Goal: Information Seeking & Learning: Understand process/instructions

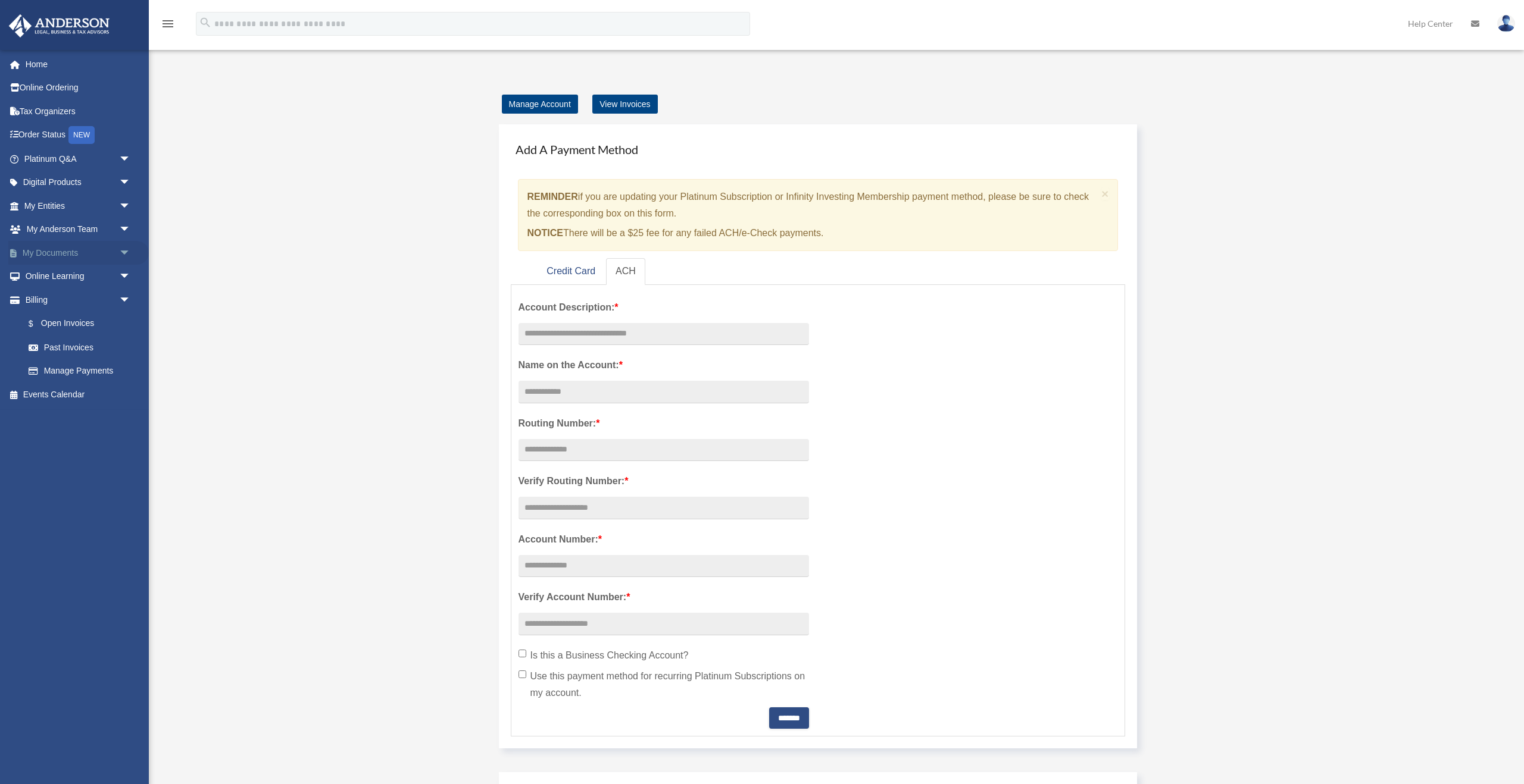
click at [126, 255] on span "arrow_drop_down" at bounding box center [131, 253] width 23 height 24
click at [71, 257] on link "My Documents arrow_drop_up" at bounding box center [78, 253] width 140 height 23
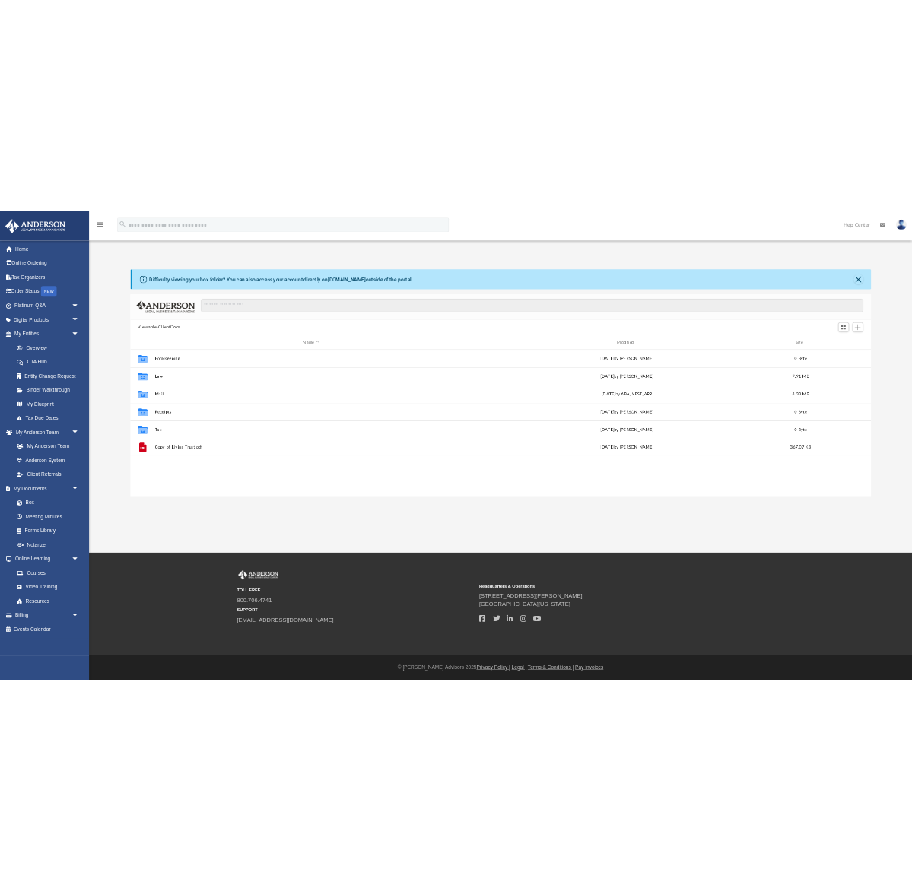
scroll to position [345, 1581]
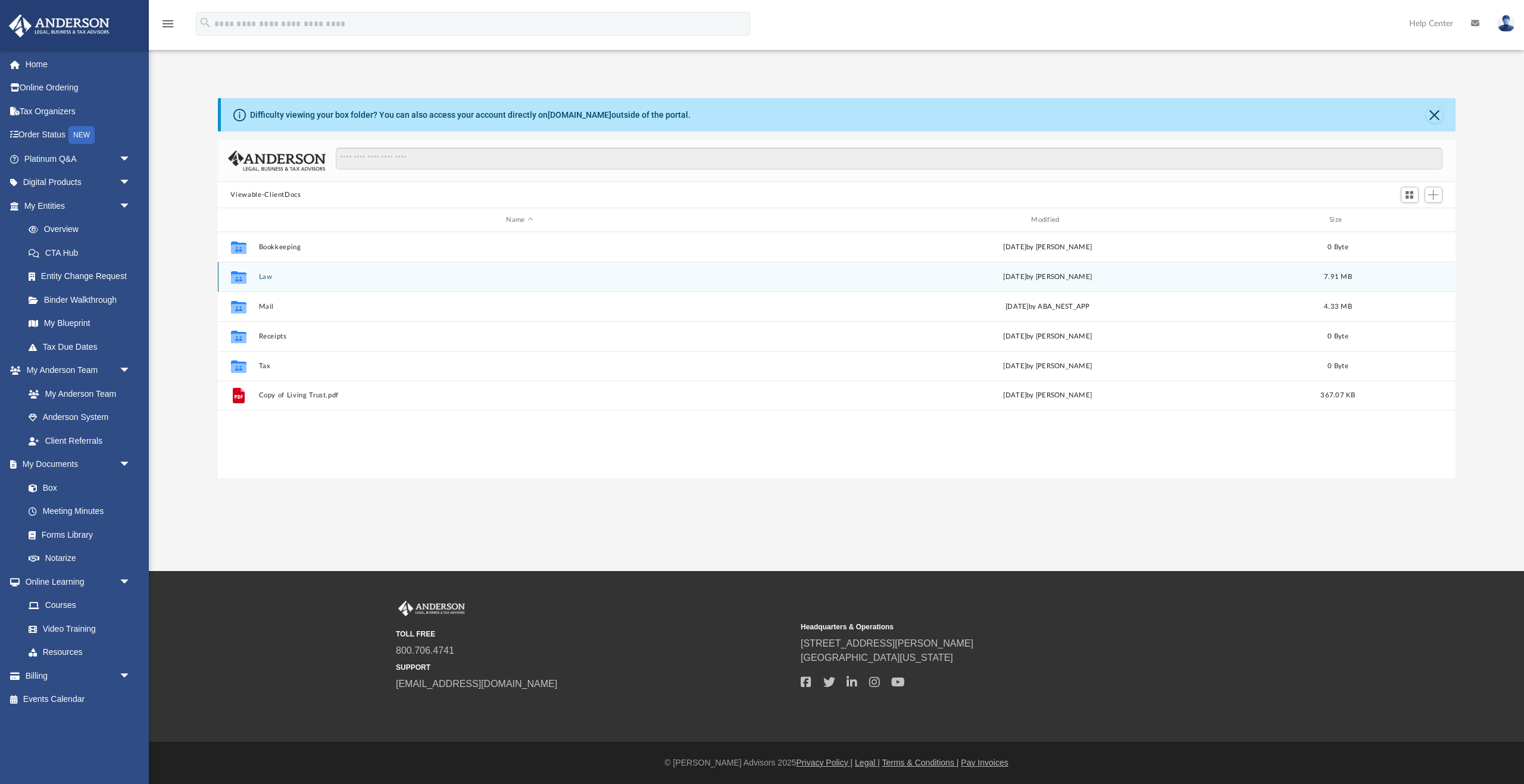
click at [265, 274] on button "Law" at bounding box center [520, 277] width 523 height 8
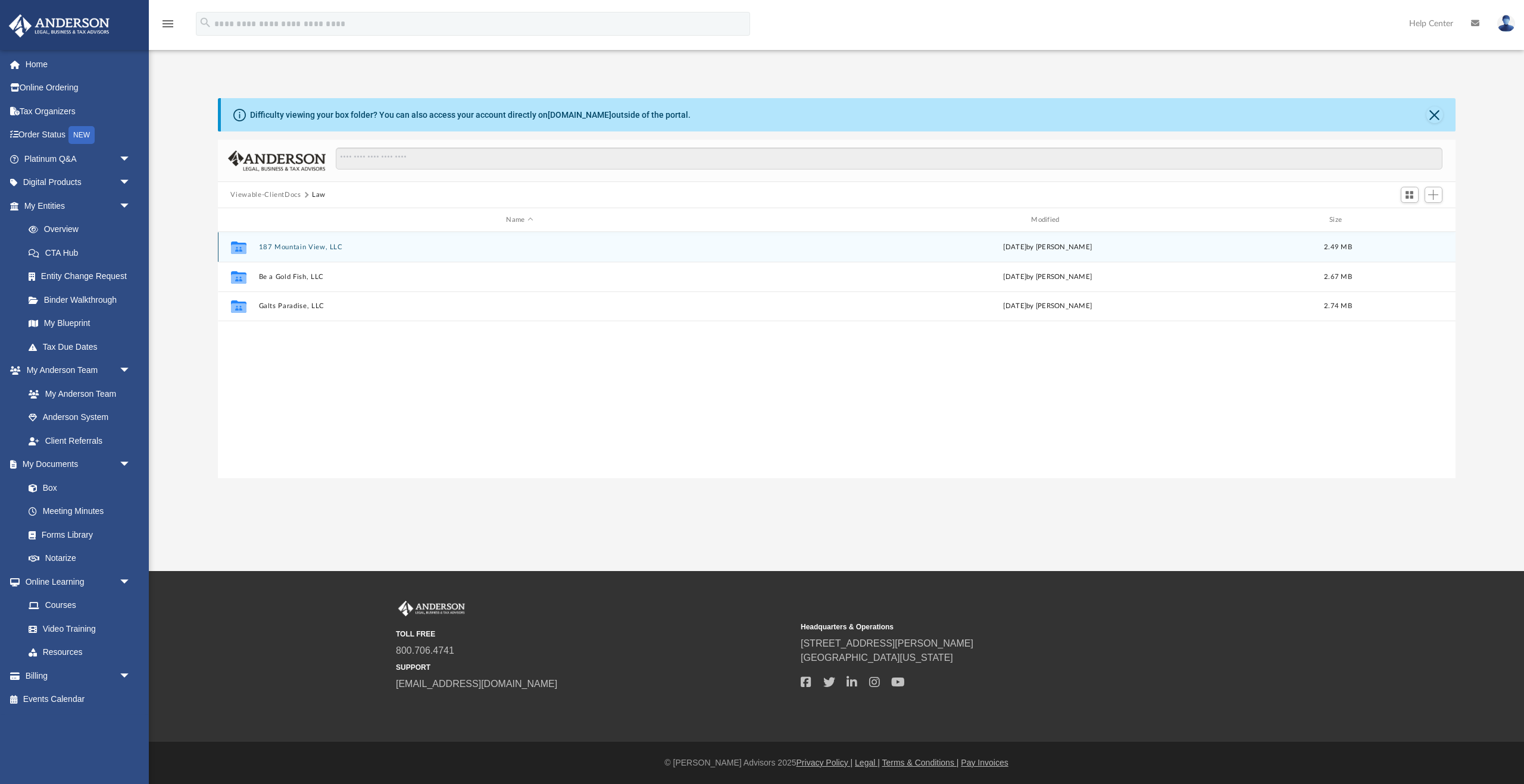
click at [307, 250] on button "187 Mountain View, LLC" at bounding box center [520, 247] width 523 height 8
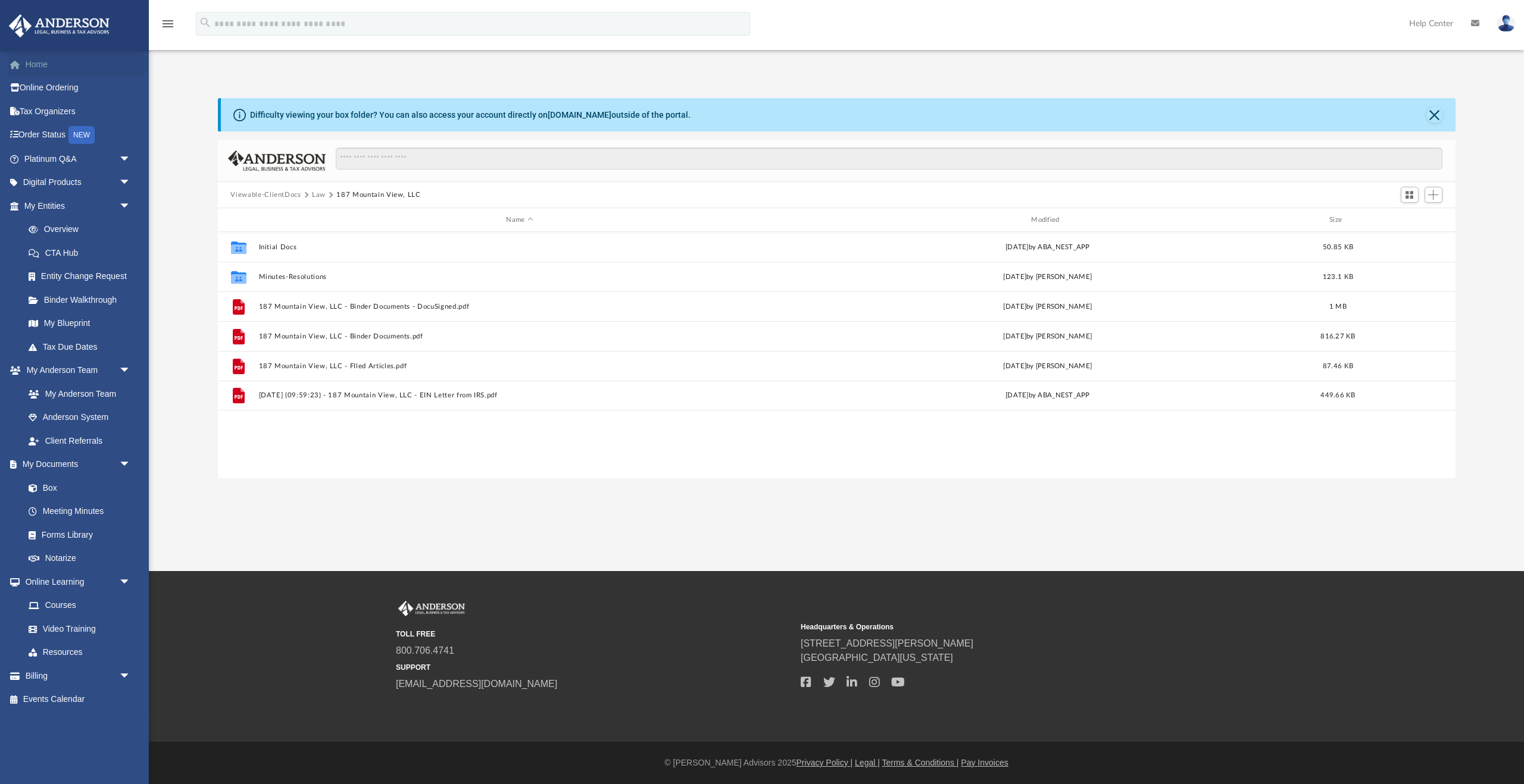
click at [58, 69] on link "Home" at bounding box center [78, 64] width 140 height 23
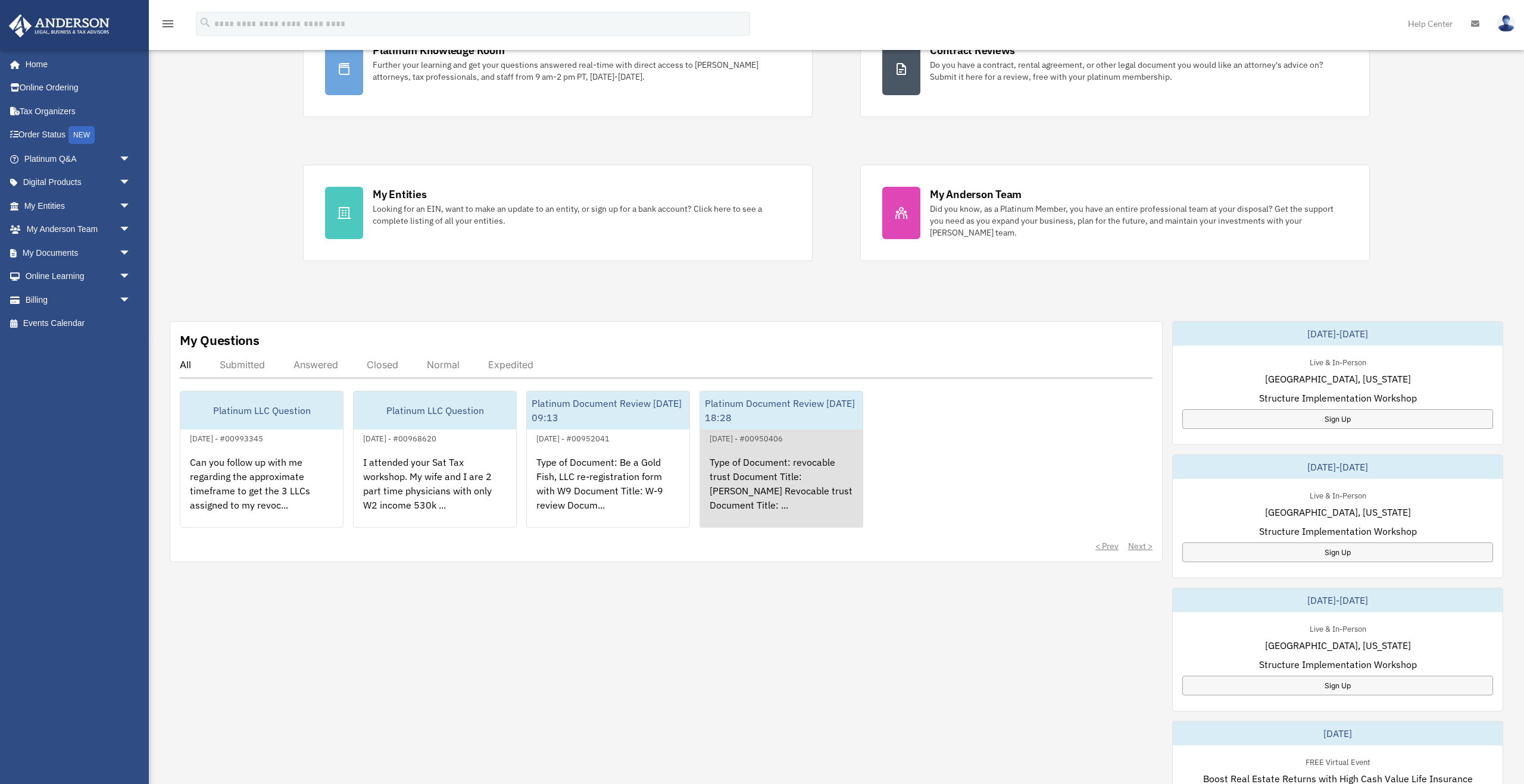
scroll to position [138, 0]
click at [761, 468] on div "Type of Document: revocable trust Document Title: [PERSON_NAME] Revocable trust…" at bounding box center [781, 491] width 163 height 93
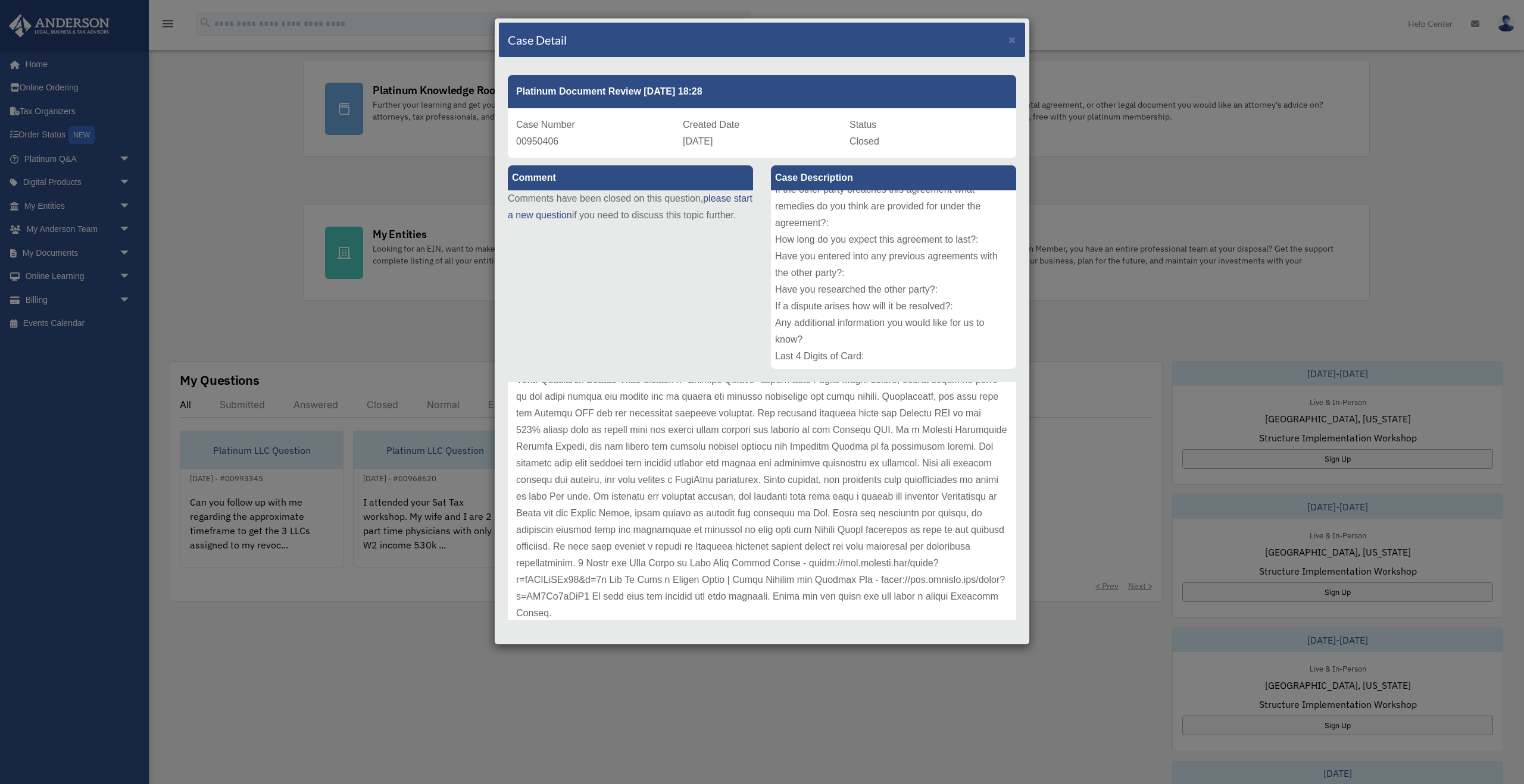
scroll to position [128, 0]
click at [284, 165] on div "Case Detail × Platinum Document Review 04/23/2025 18:28 Case Number 00950406 Cr…" at bounding box center [762, 392] width 1524 height 784
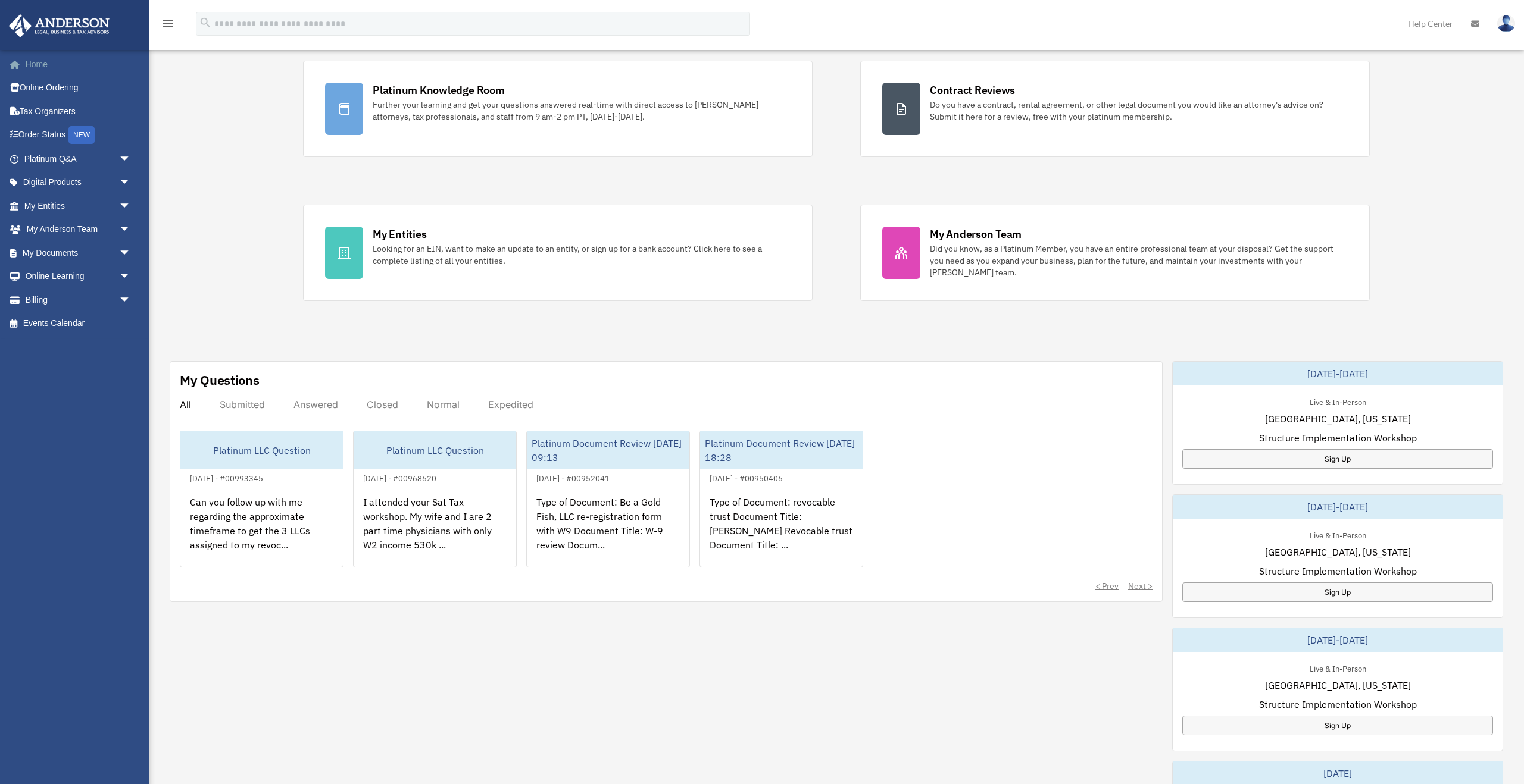
click at [49, 68] on link "Home" at bounding box center [78, 64] width 140 height 23
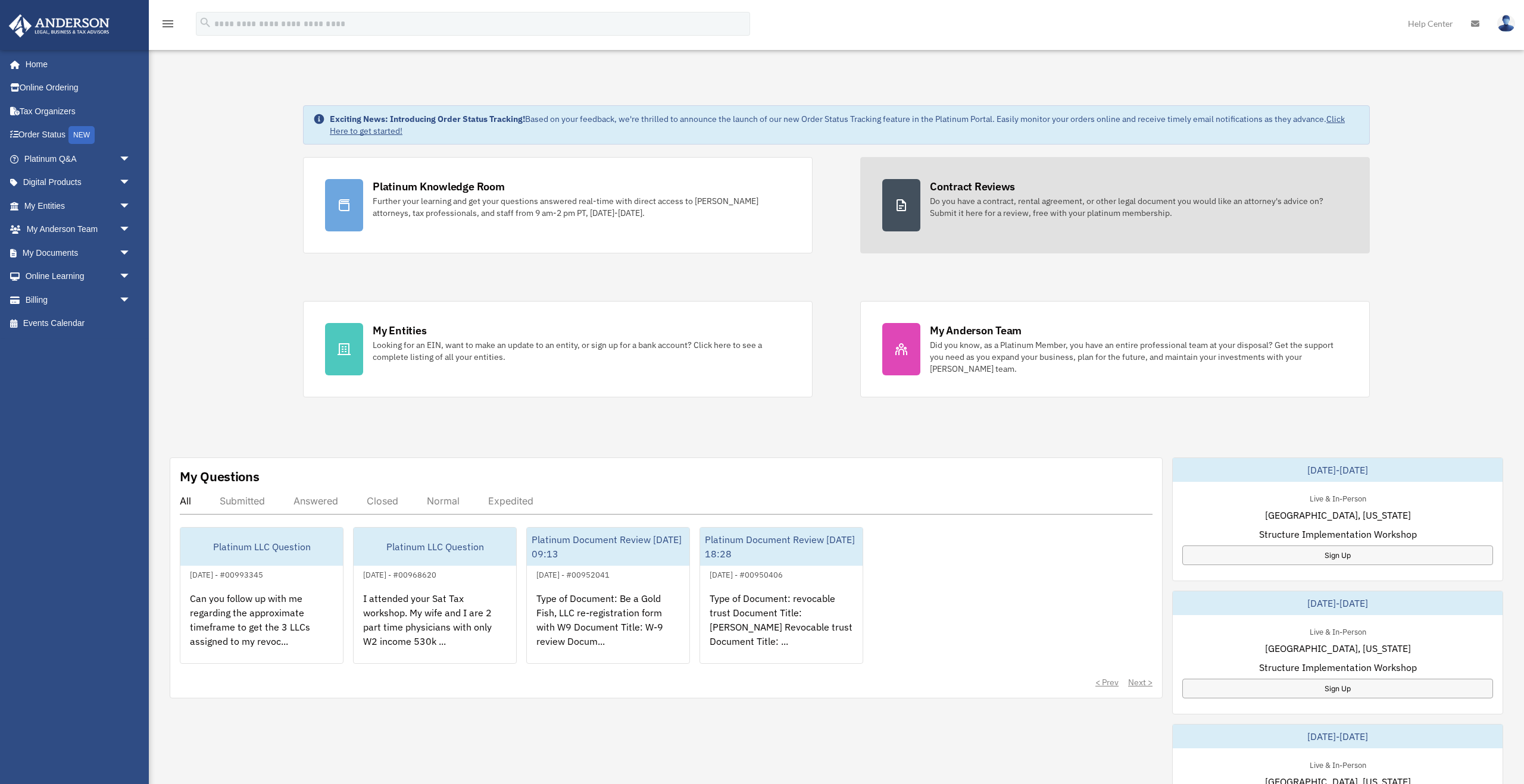
click at [966, 203] on div "Do you have a contract, rental agreement, or other legal document you would lik…" at bounding box center [1139, 207] width 418 height 23
click at [950, 185] on div "Contract Reviews" at bounding box center [972, 186] width 85 height 15
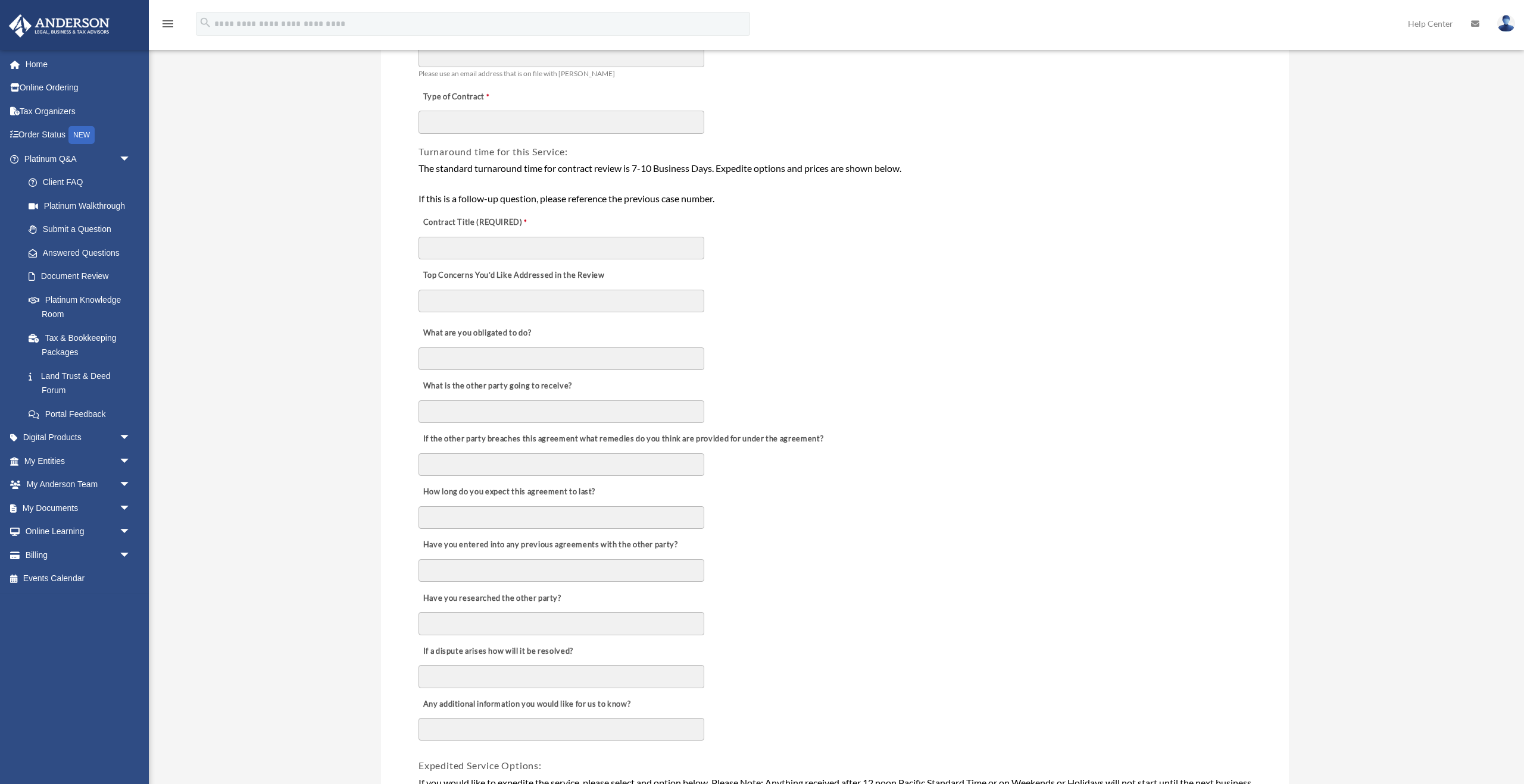
scroll to position [185, 0]
